Goal: Task Accomplishment & Management: Manage account settings

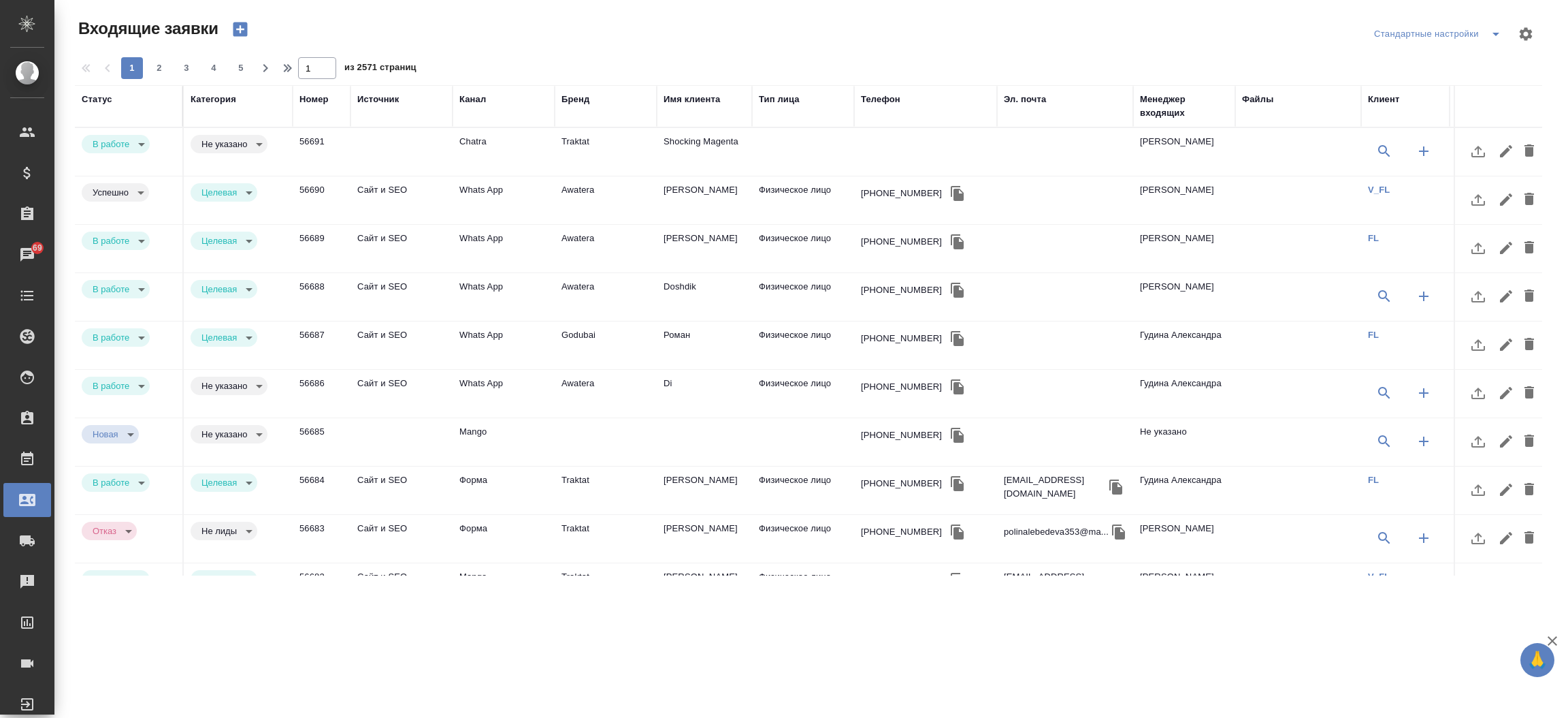
select select "RU"
click at [888, 95] on div "Телефон" at bounding box center [881, 100] width 40 height 14
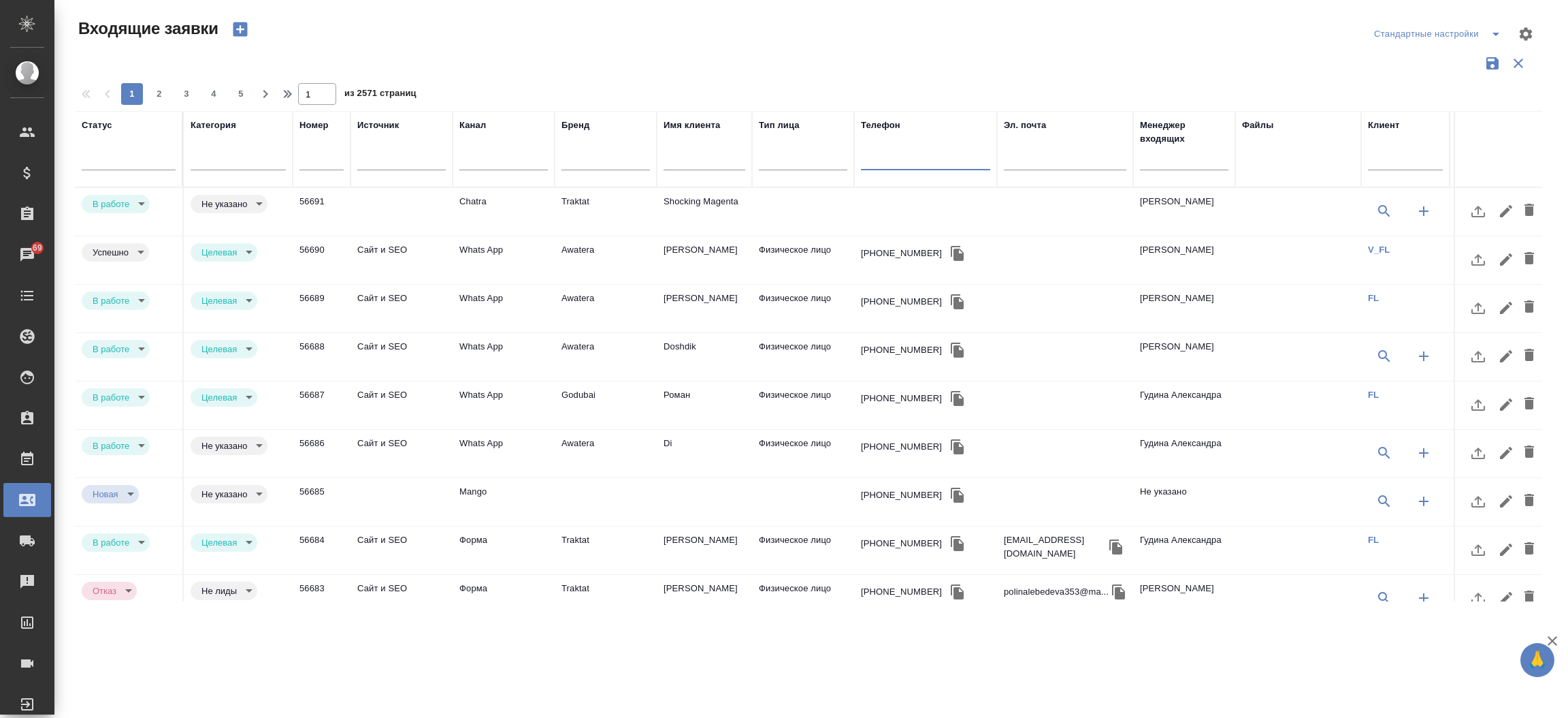
click at [894, 153] on input "text" at bounding box center [925, 161] width 129 height 17
paste input "7 985 807 80 46"
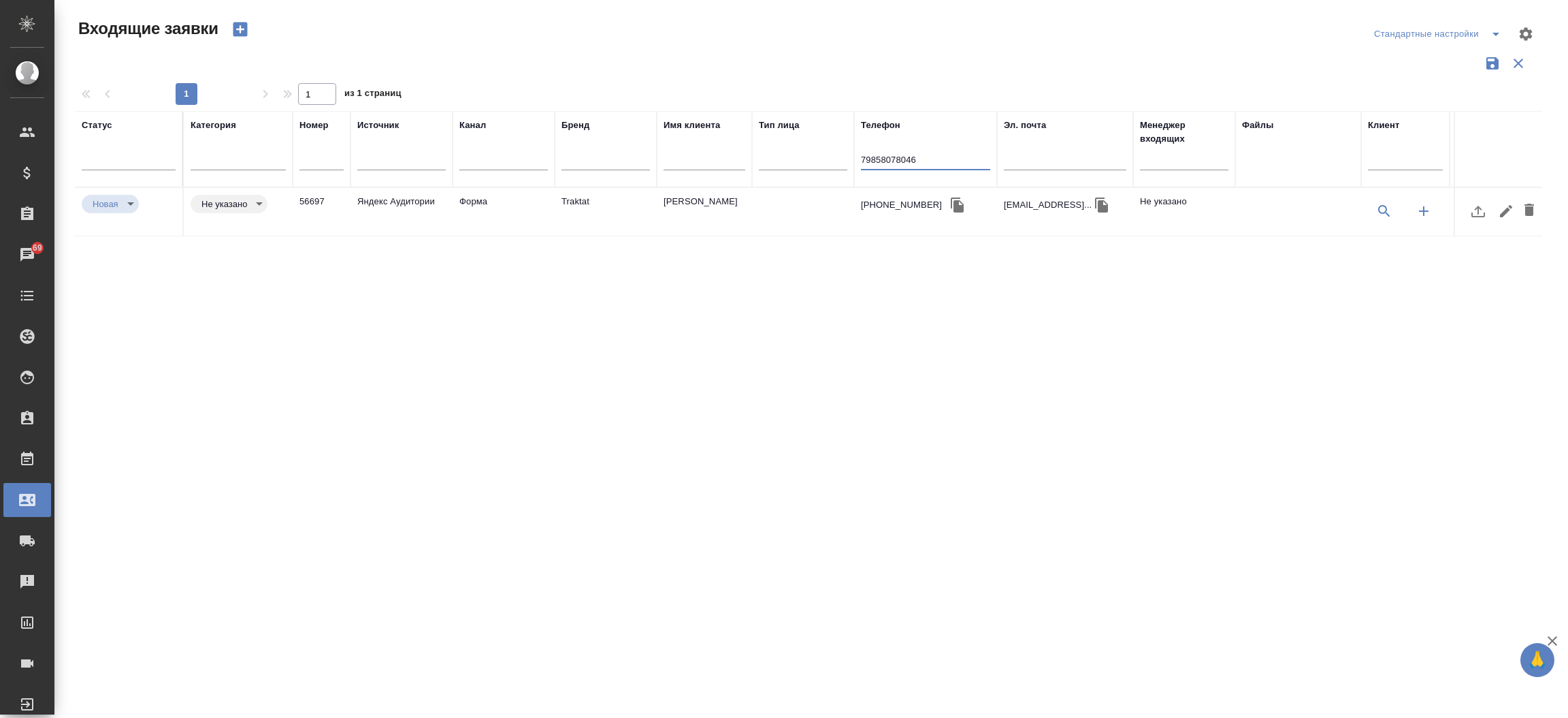
type input "79858078046"
click at [601, 230] on td "Traktat" at bounding box center [606, 212] width 102 height 48
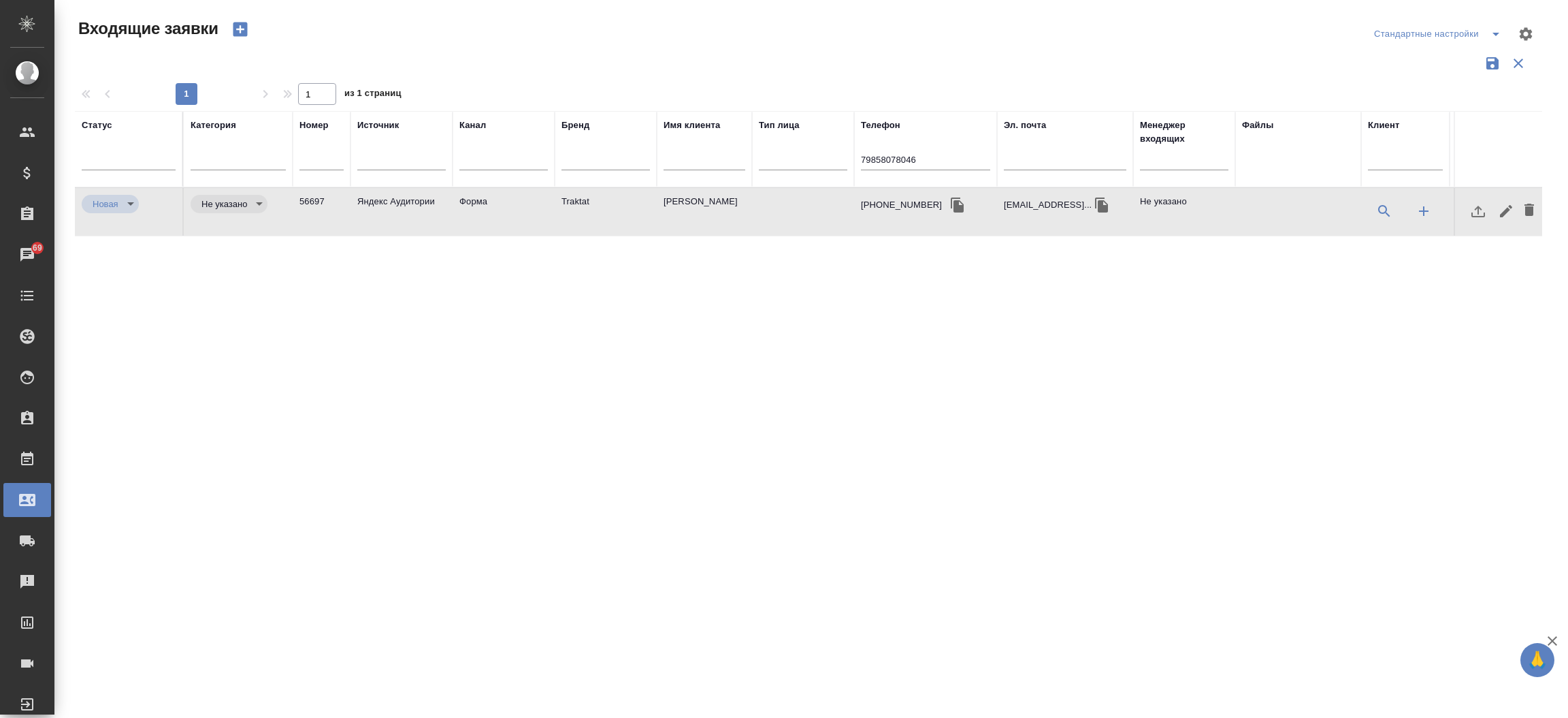
click at [601, 230] on td "Traktat" at bounding box center [606, 212] width 102 height 48
click at [1110, 201] on icon "button" at bounding box center [1102, 205] width 16 height 16
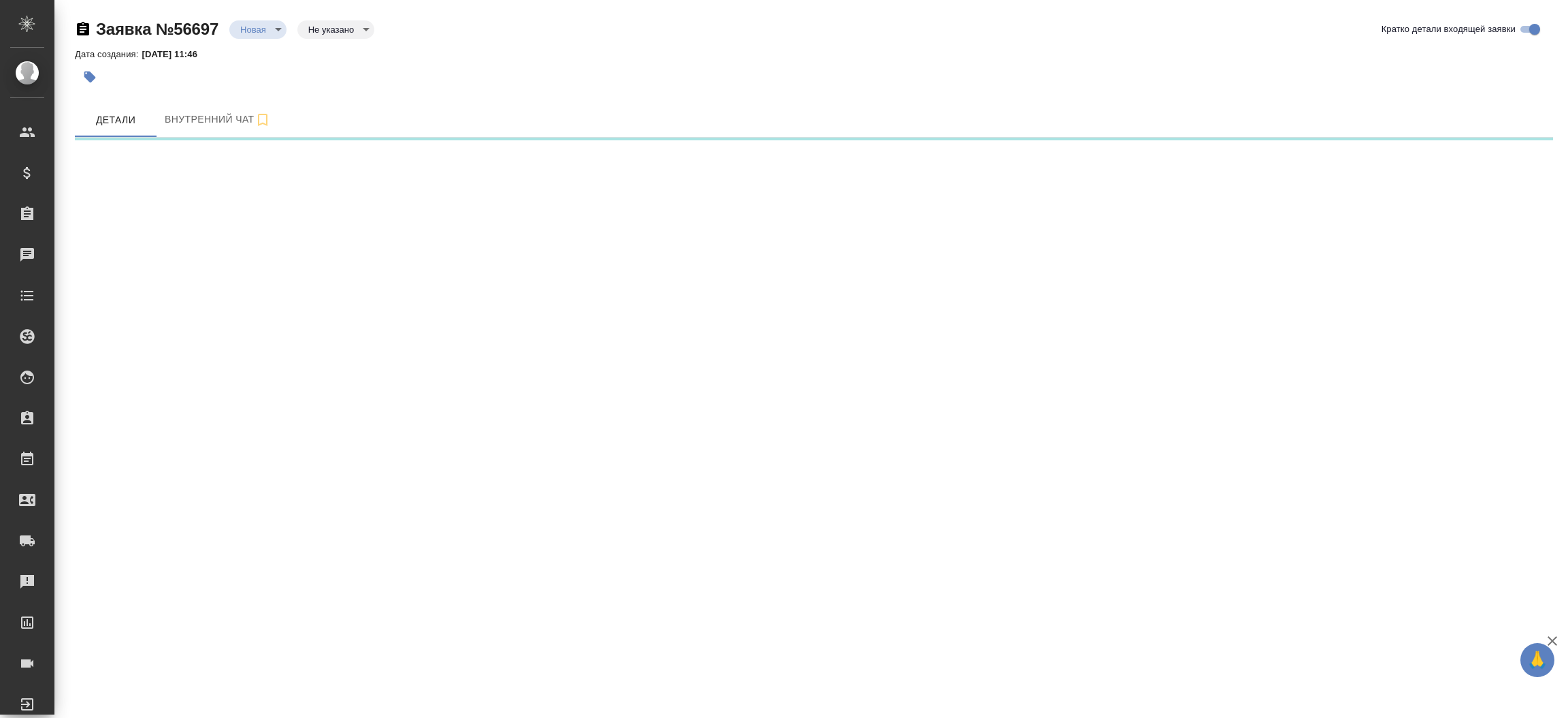
select select "RU"
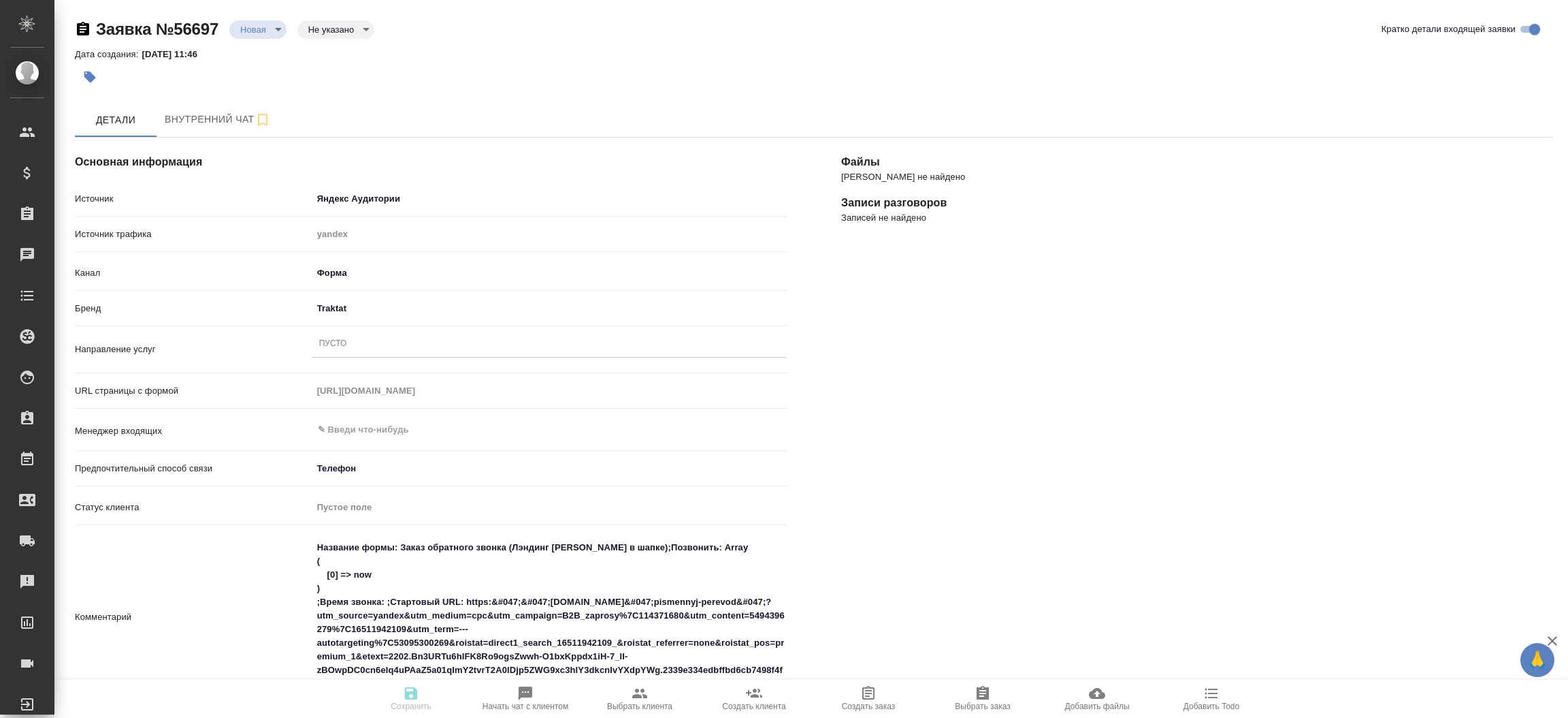
type textarea "x"
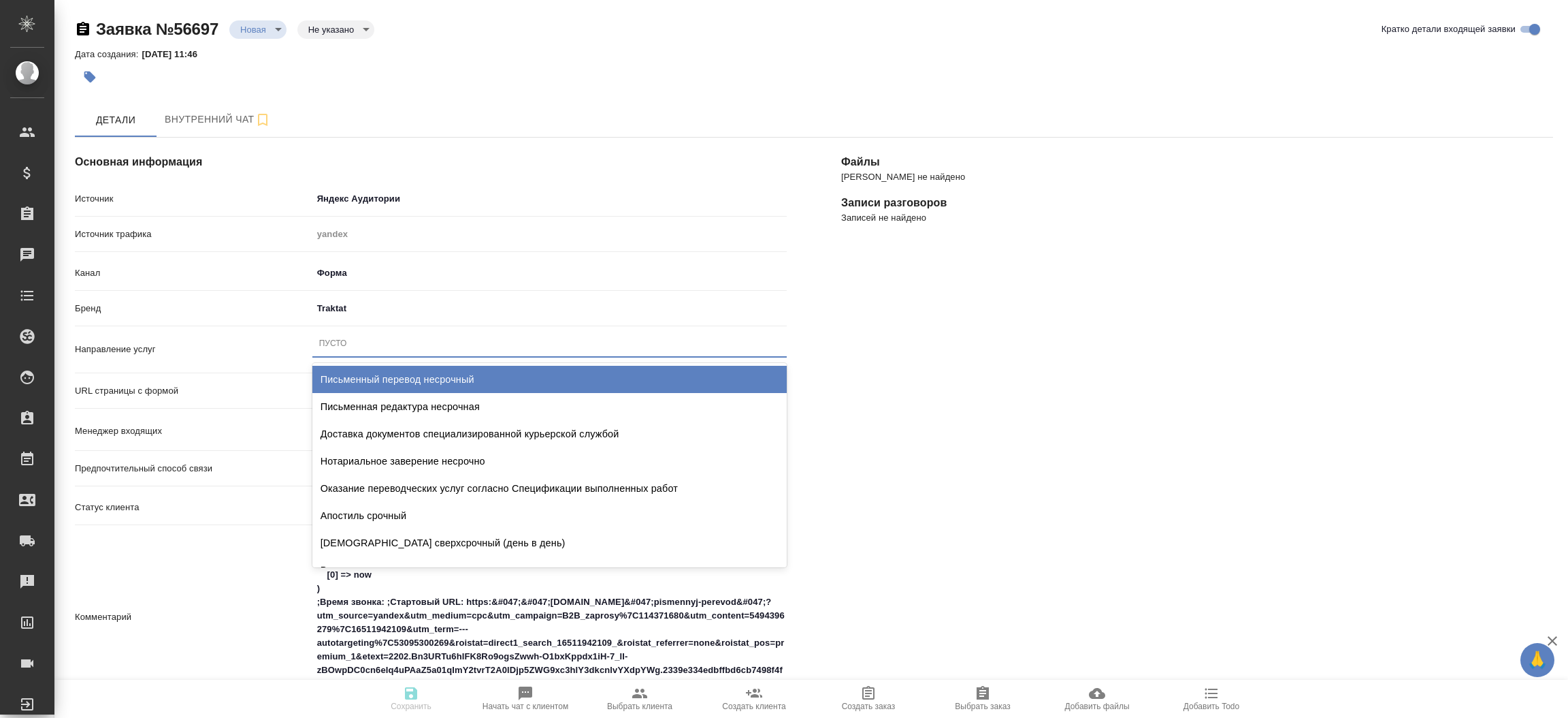
click at [340, 343] on div "Пусто" at bounding box center [333, 343] width 28 height 11
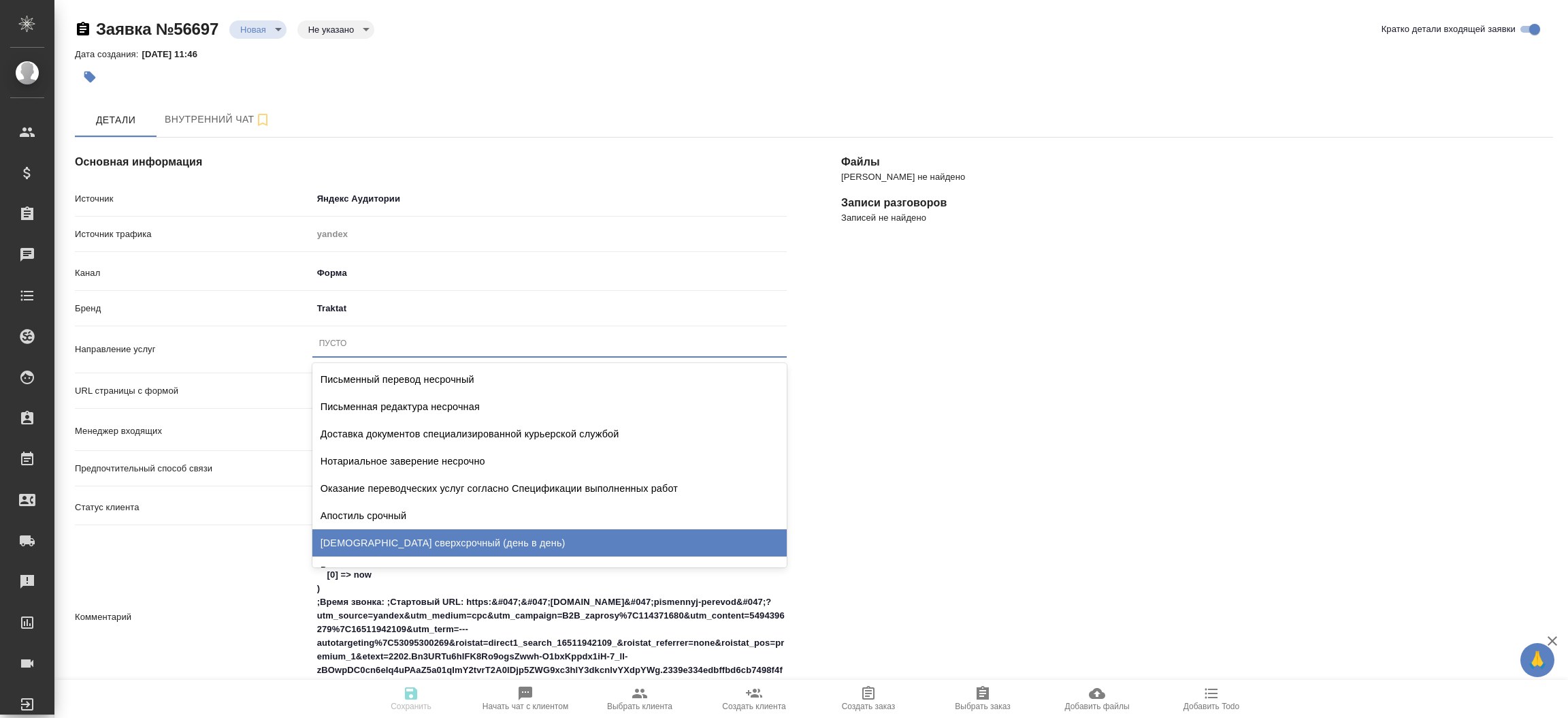
click at [238, 554] on div "Комментарий Название формы: Заказ обратного звонка (Лэндинг [PERSON_NAME] в шап…" at bounding box center [430, 617] width 712 height 166
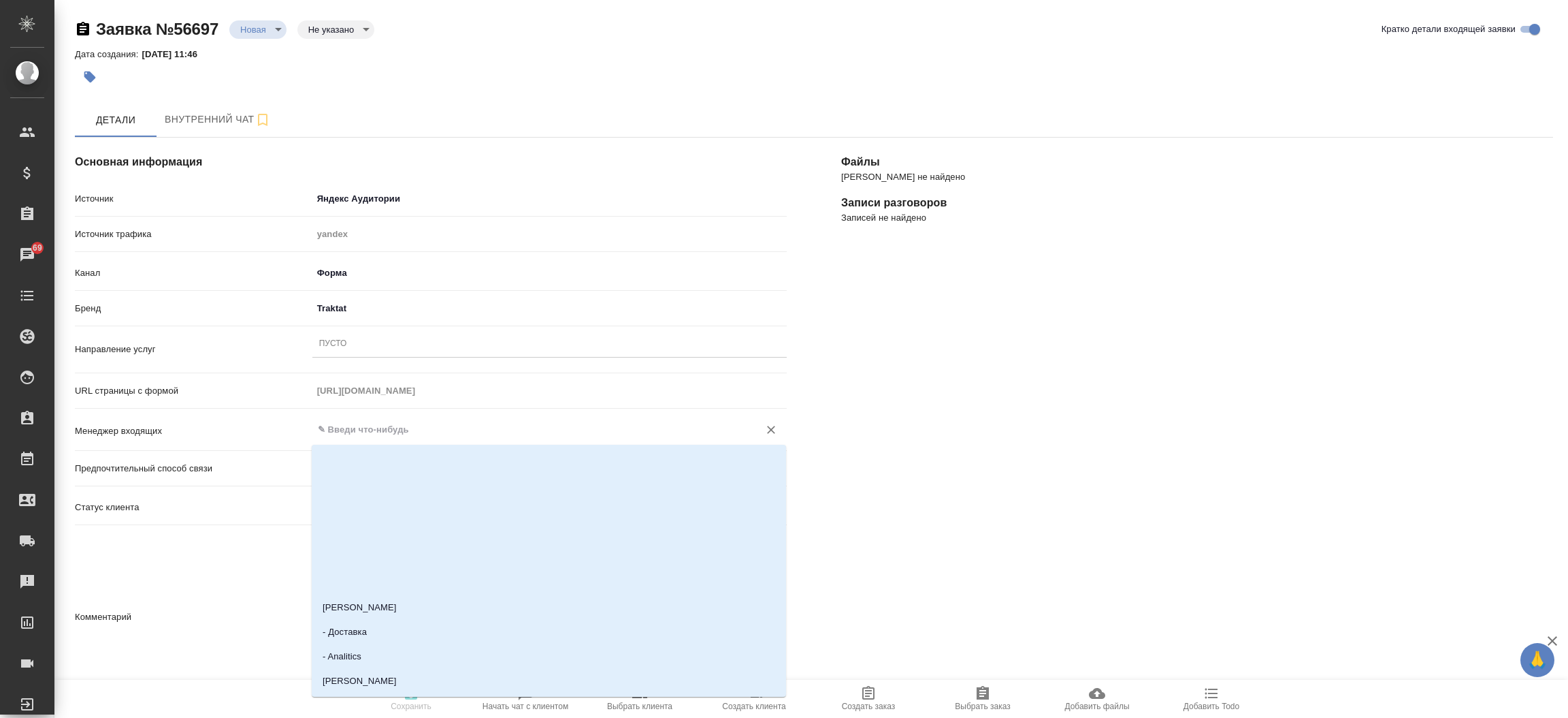
click at [344, 432] on input "text" at bounding box center [526, 429] width 420 height 16
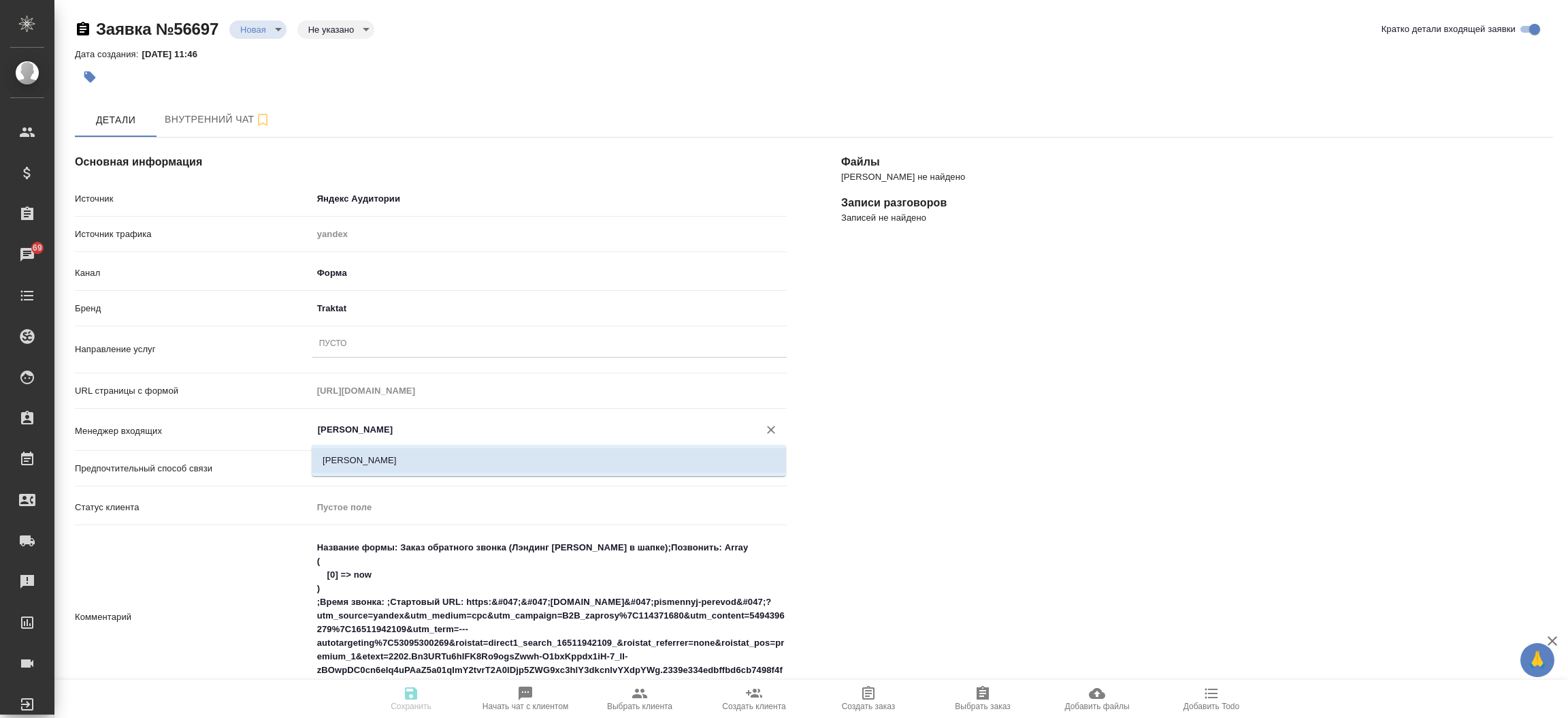
click at [359, 461] on li "[PERSON_NAME]" at bounding box center [549, 460] width 474 height 24
type input "[PERSON_NAME]"
type textarea "x"
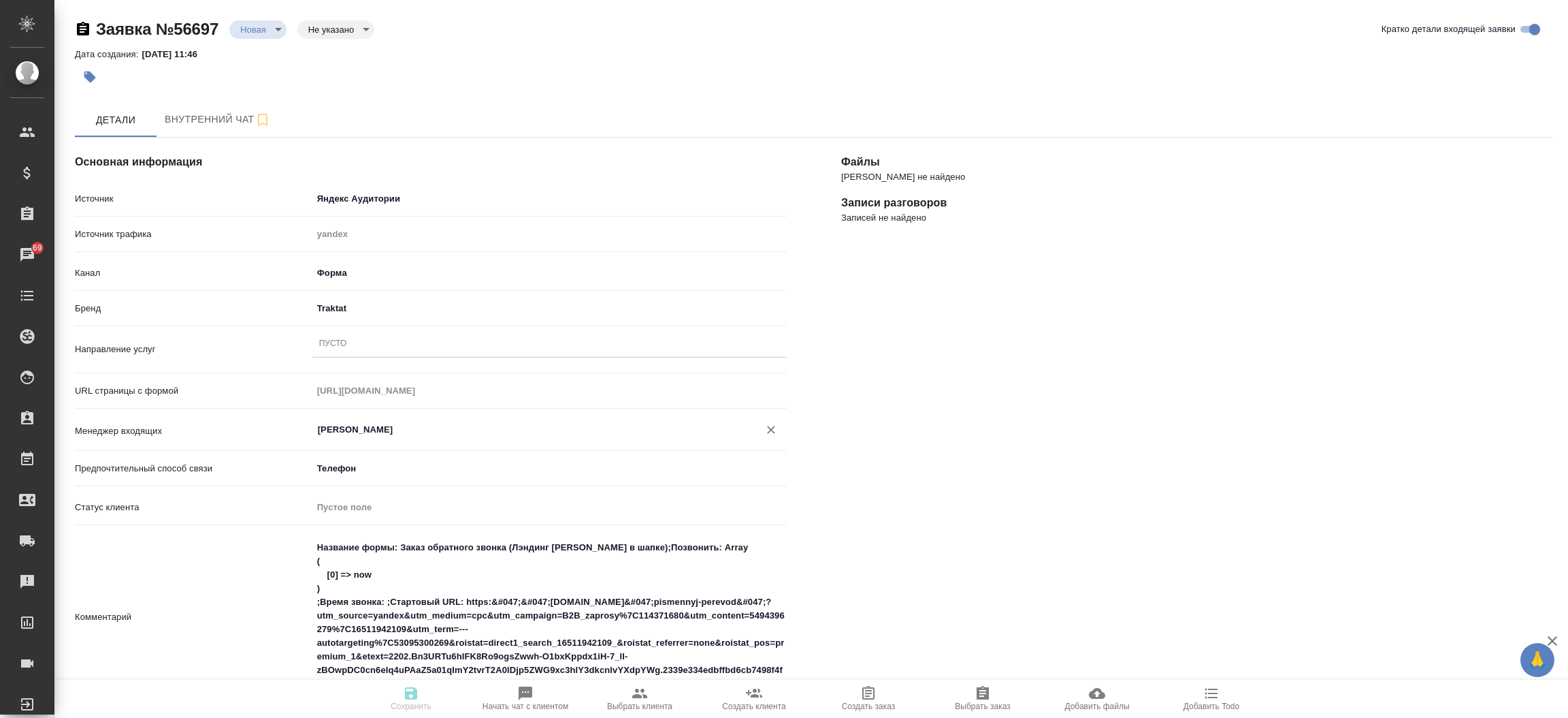
type input "[PERSON_NAME]"
click at [982, 459] on div "[PERSON_NAME] не найдено Записи разговоров Записей не найдено" at bounding box center [1197, 613] width 766 height 1006
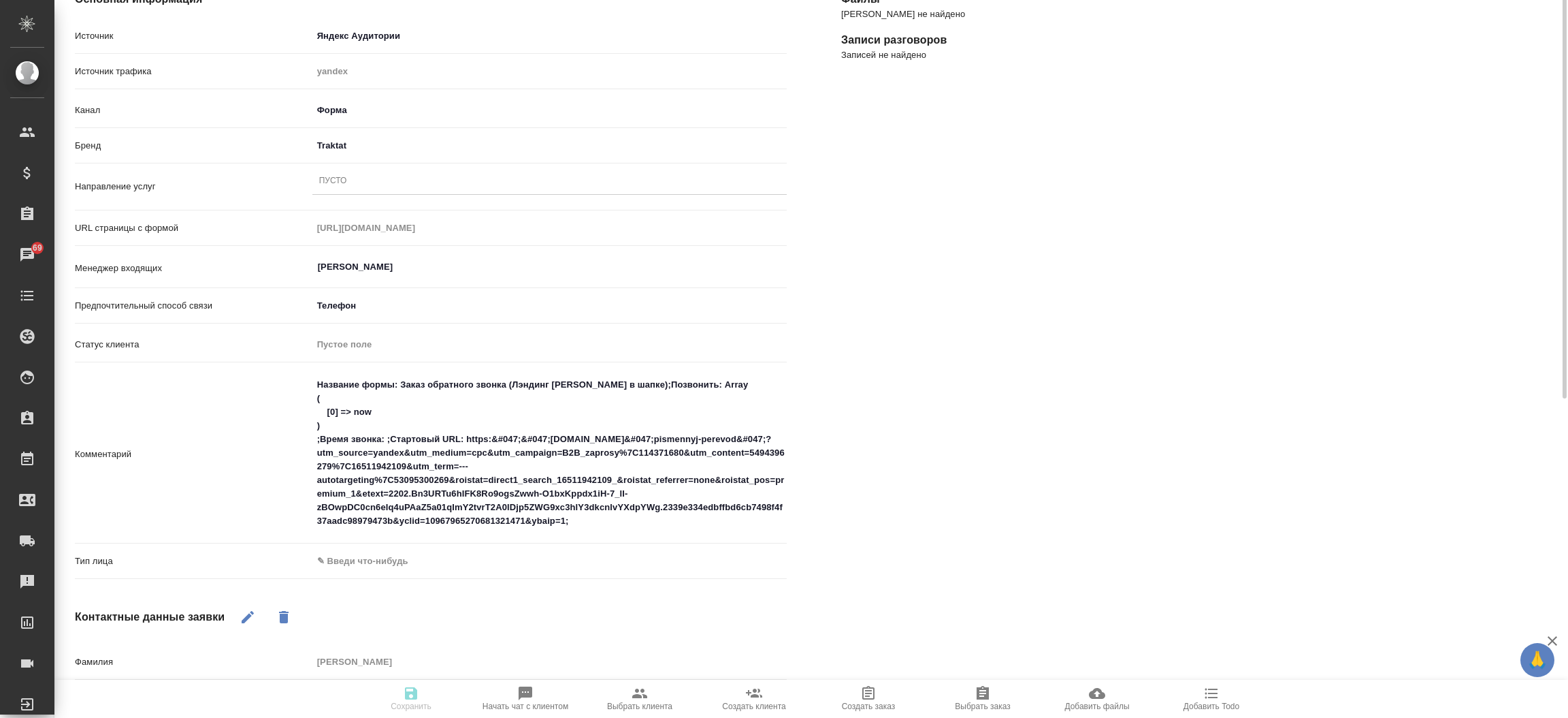
scroll to position [224, 0]
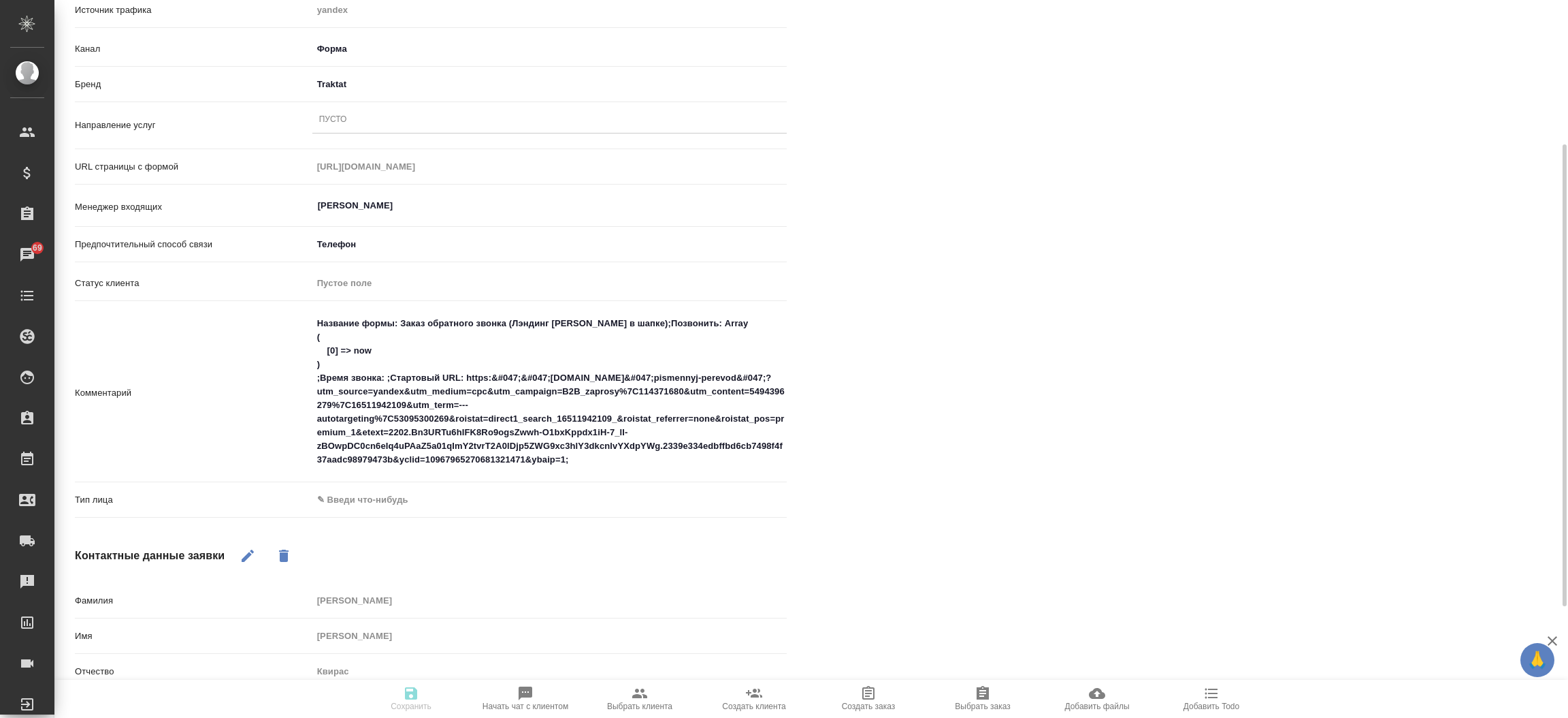
type textarea "x"
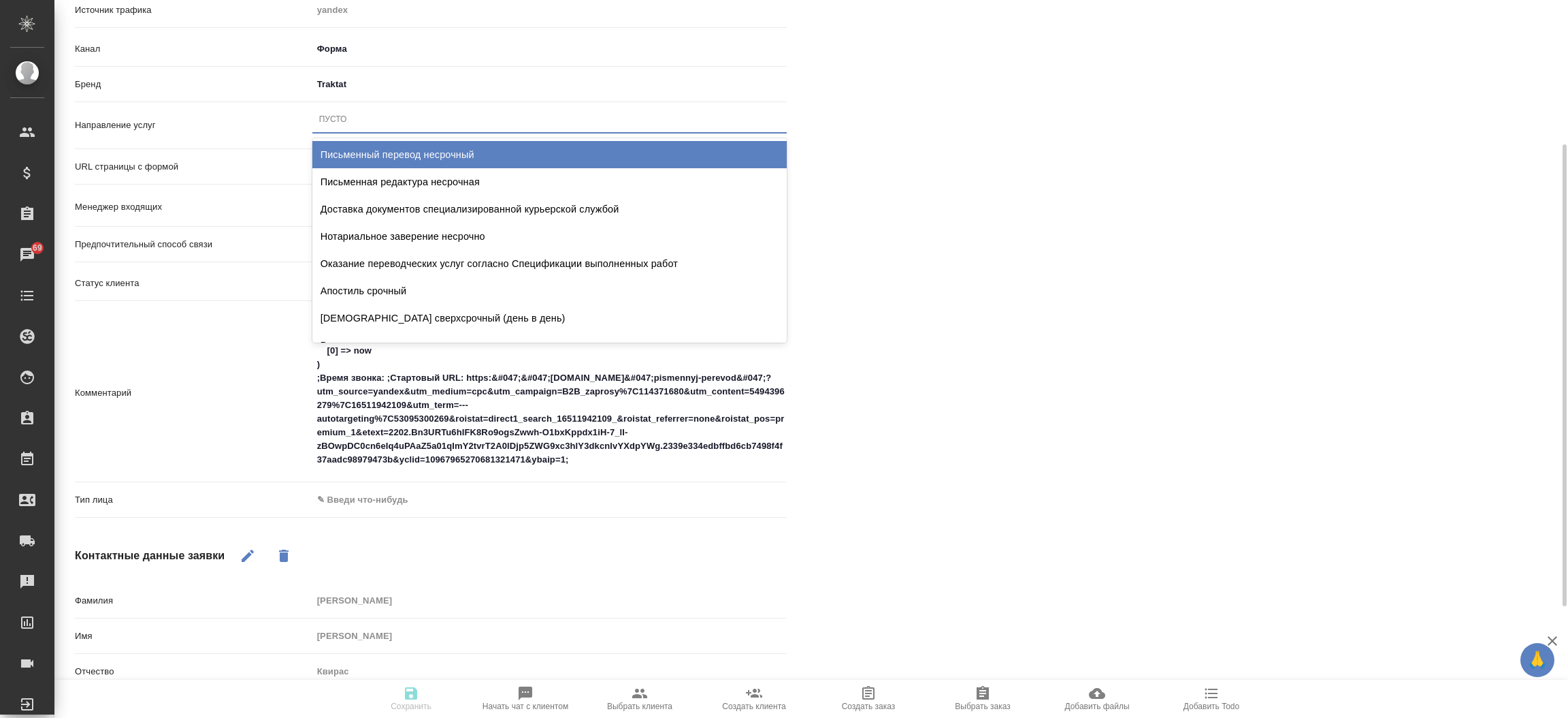
click at [350, 113] on div "Пусто" at bounding box center [549, 119] width 474 height 20
type input "пус"
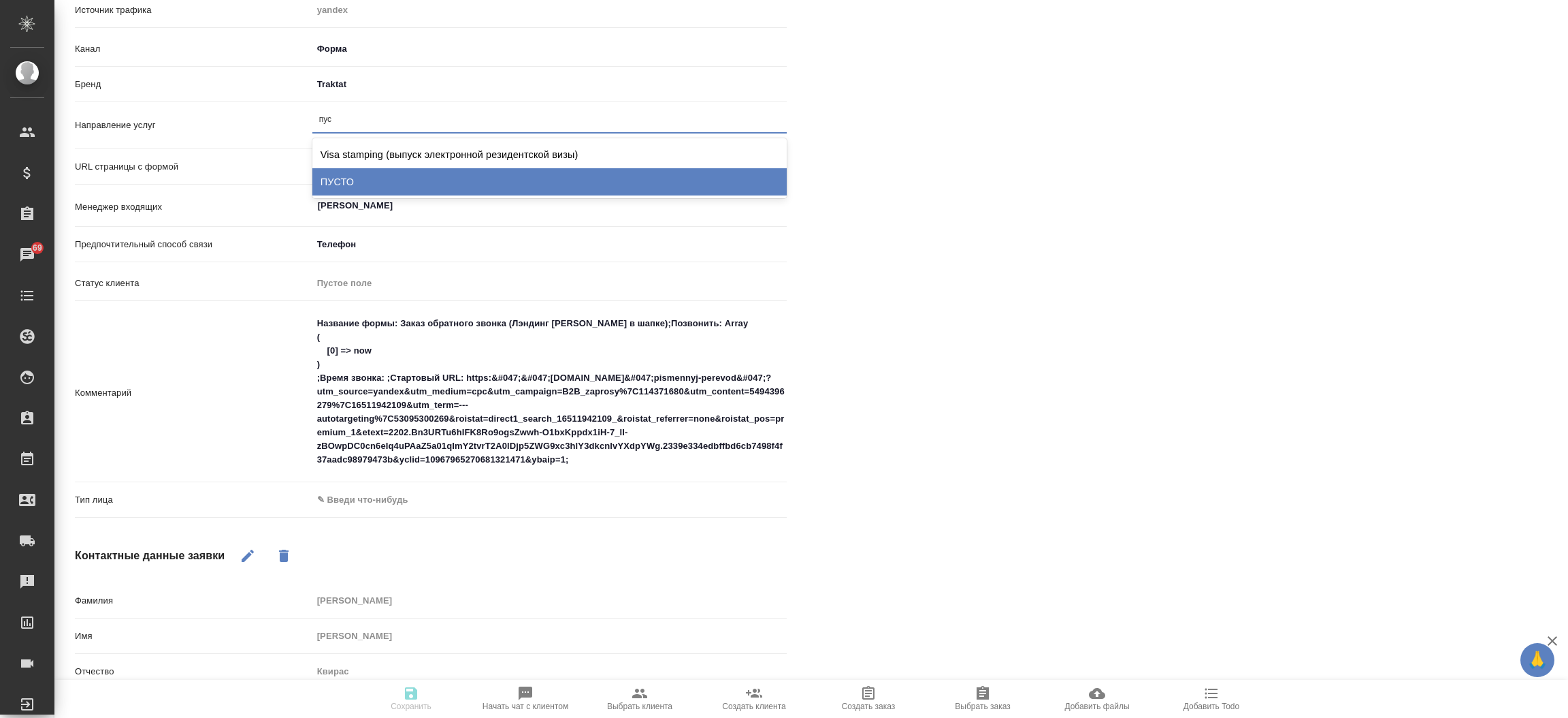
click at [364, 186] on div "ПУСТО" at bounding box center [549, 181] width 474 height 27
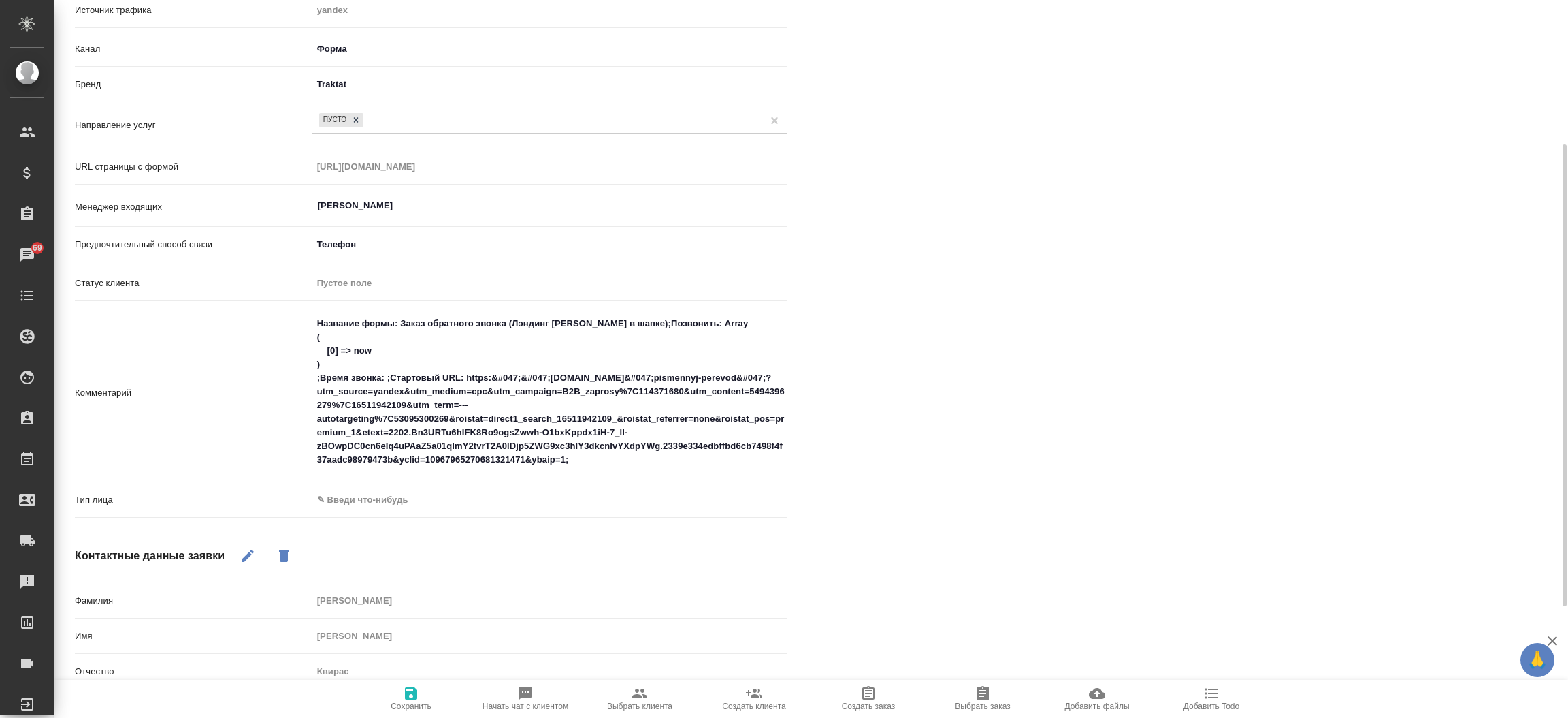
click at [379, 486] on div "Комментарий Название формы: Заказ обратного звонка (Лэндинг [PERSON_NAME] в шап…" at bounding box center [430, 398] width 712 height 178
click at [361, 512] on div "Тип лица ✎ Введи что-нибудь" at bounding box center [430, 505] width 712 height 36
click at [353, 500] on body "🙏 .cls-1 fill:#fff; AWATERA [PERSON_NAME]prutko Клиенты Спецификации Заказы 69 …" at bounding box center [784, 359] width 1568 height 718
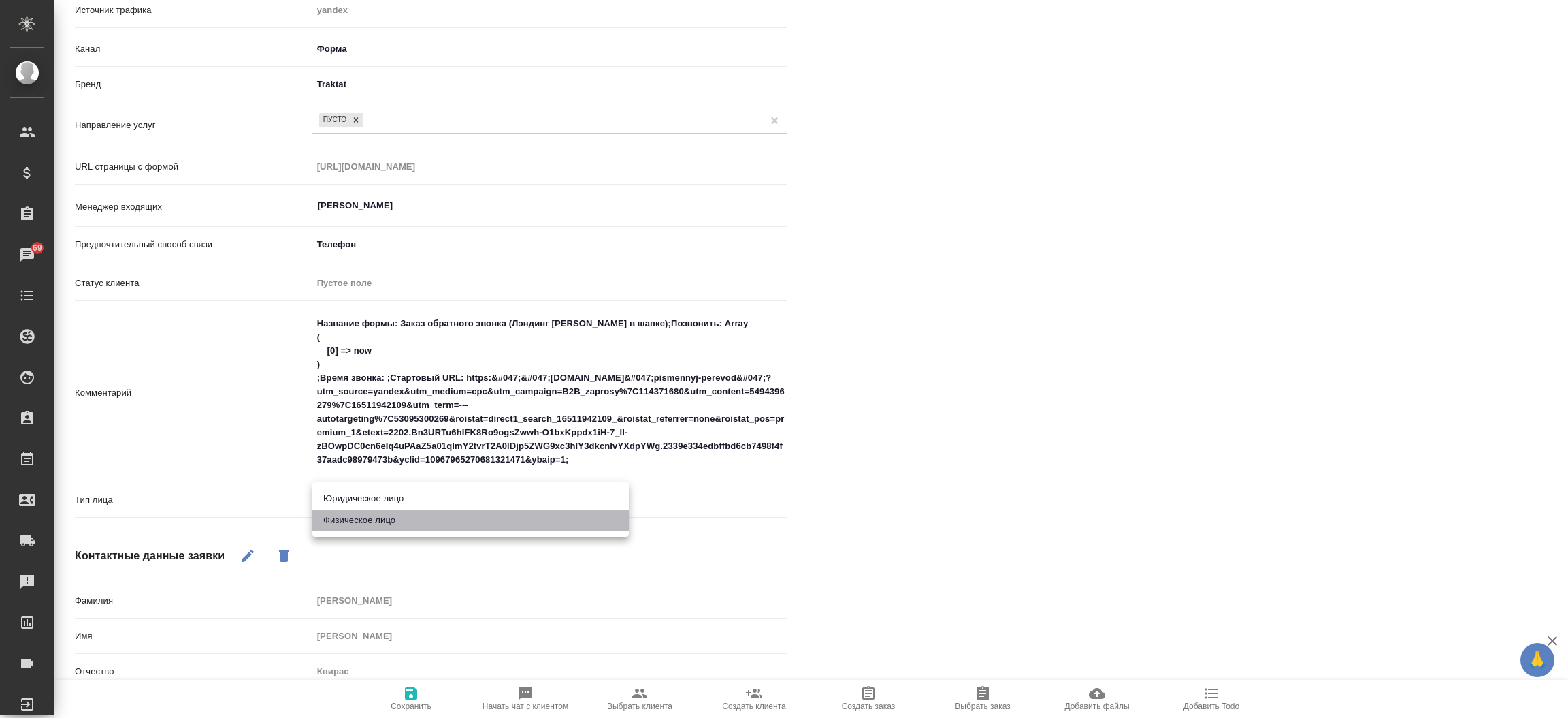
click at [358, 517] on li "Физическое лицо" at bounding box center [470, 519] width 316 height 22
type textarea "x"
type input "private"
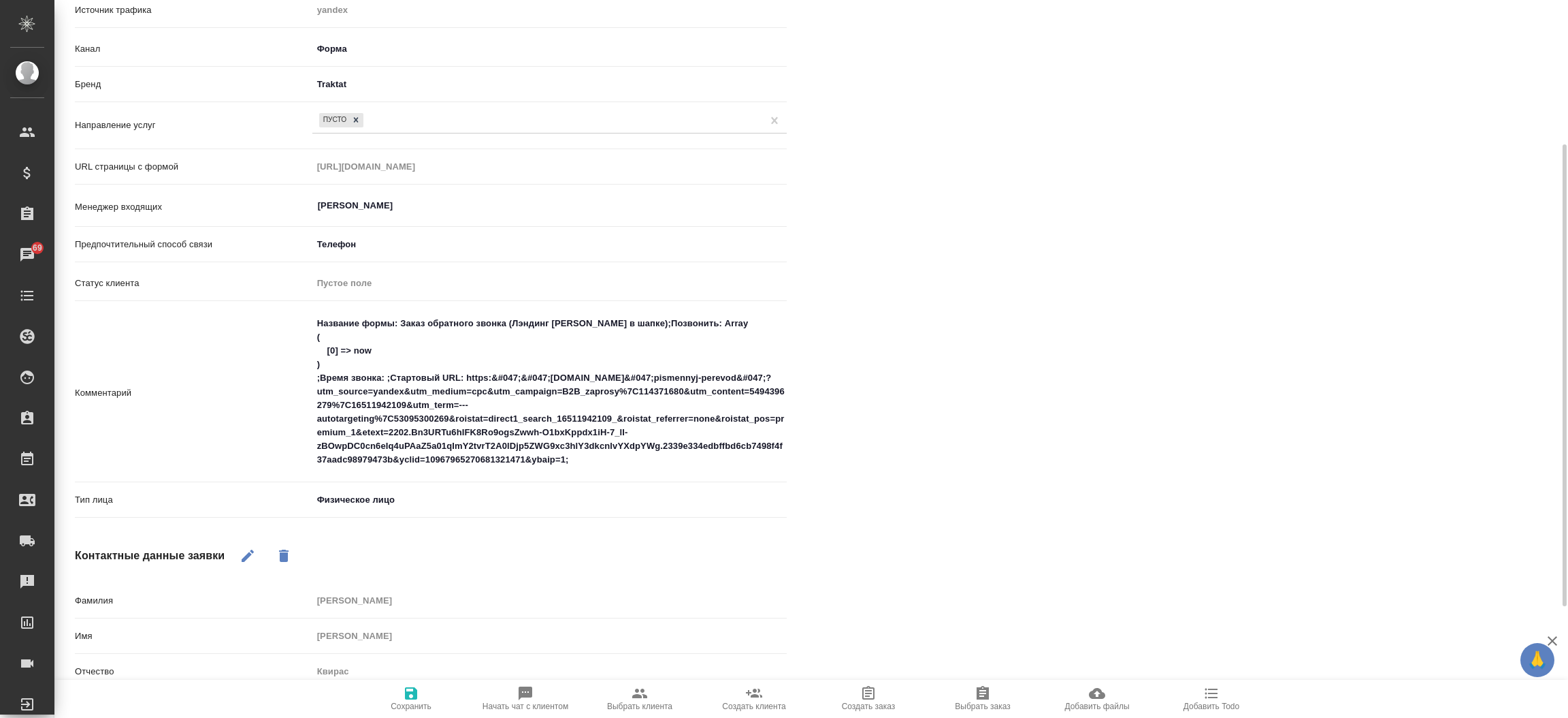
click at [398, 702] on span "Сохранить" at bounding box center [411, 706] width 41 height 10
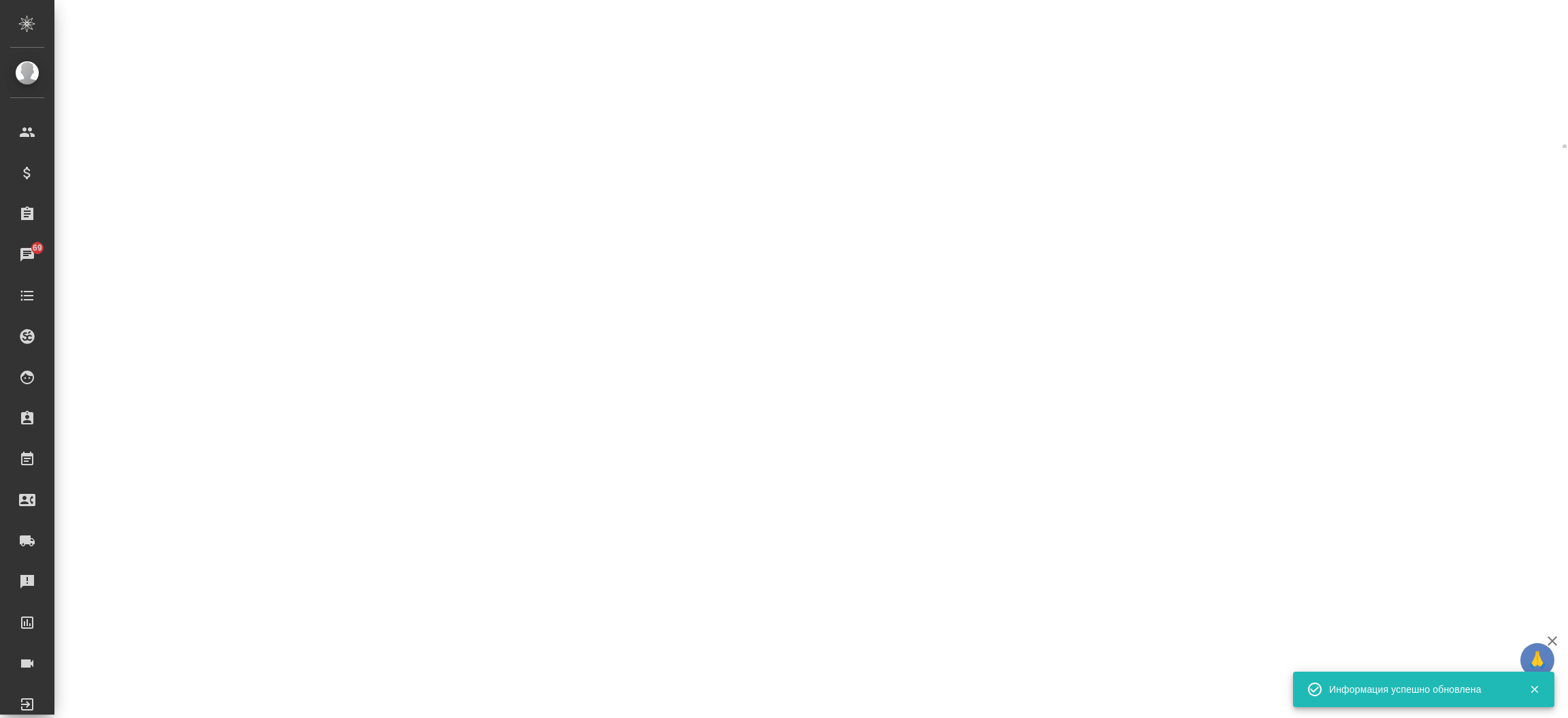
select select "RU"
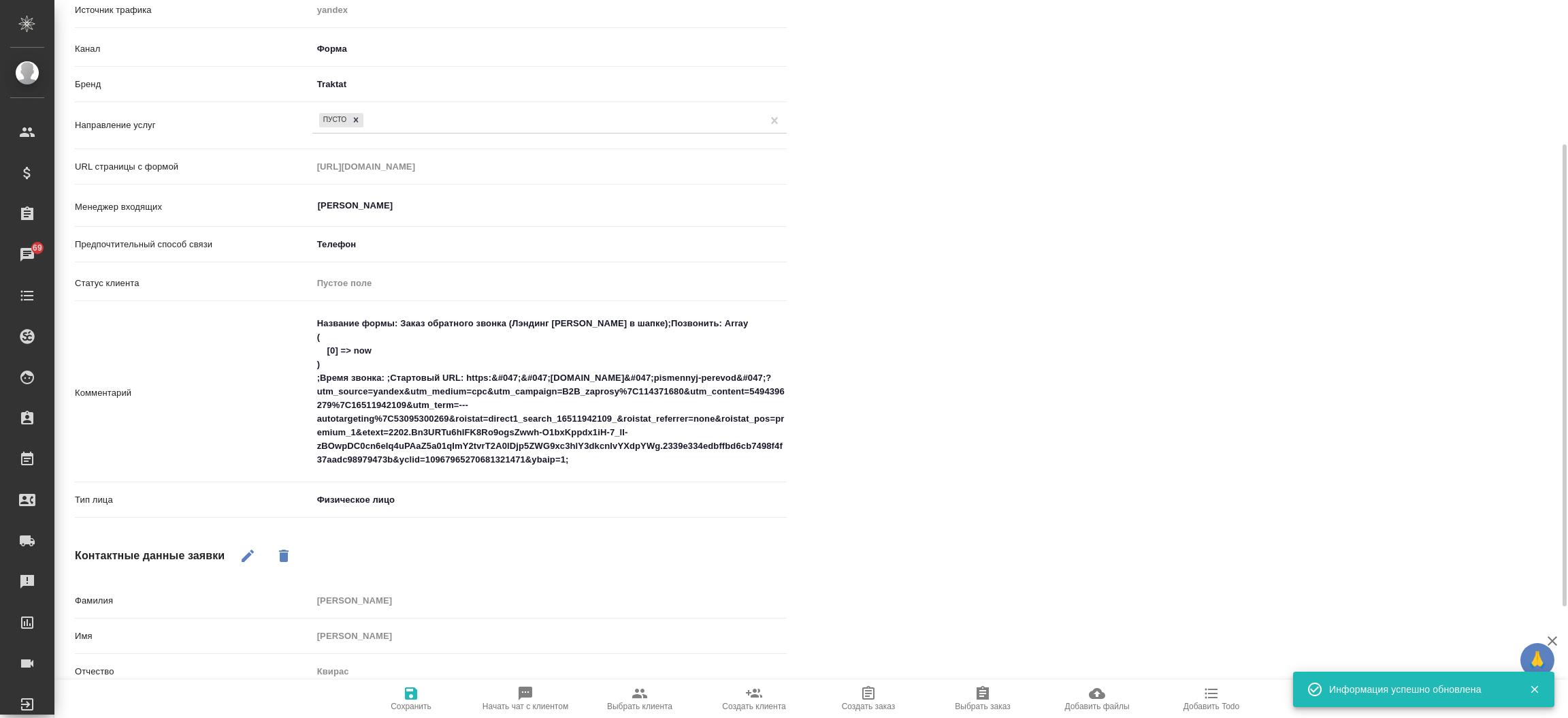
type textarea "x"
